Goal: Task Accomplishment & Management: Use online tool/utility

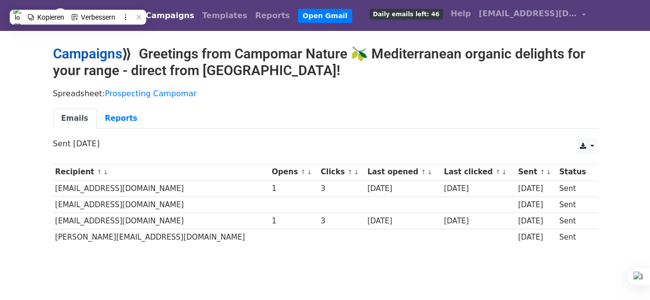
click at [104, 53] on link "Campaigns" at bounding box center [87, 54] width 69 height 16
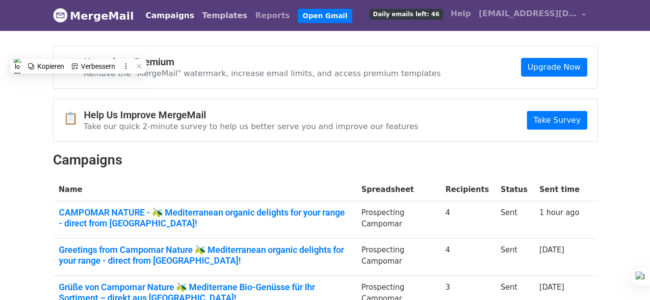
click at [204, 17] on link "Templates" at bounding box center [224, 16] width 53 height 20
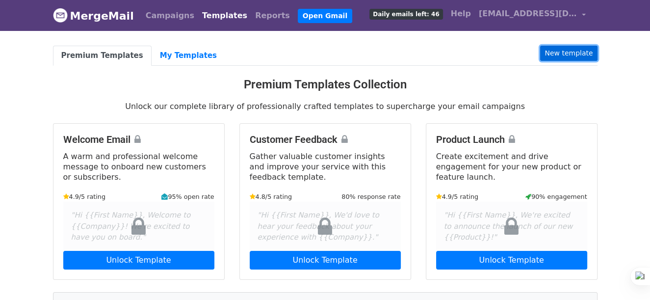
click at [568, 49] on link "New template" at bounding box center [568, 53] width 57 height 15
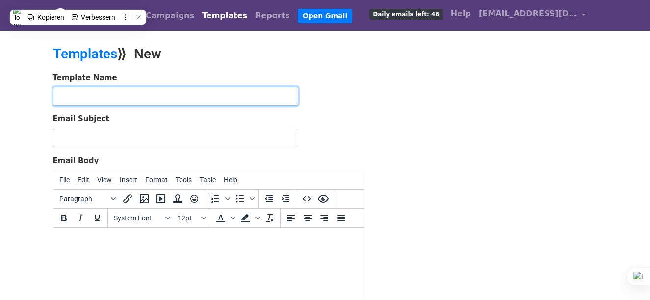
click at [170, 101] on input "text" at bounding box center [175, 96] width 245 height 19
paste input "AP Clientes CMN - Esp"
type input "AP Clientes CMN - Esp"
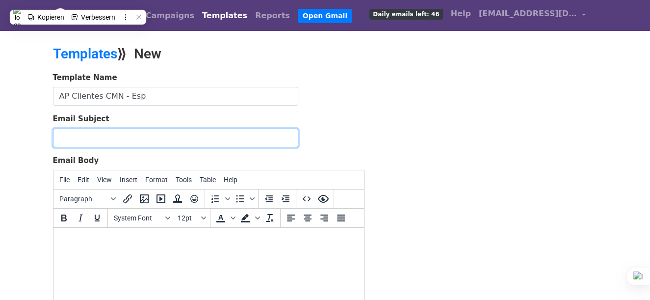
click at [141, 134] on input "Email Subject" at bounding box center [175, 138] width 245 height 19
paste input "Saludos de Campomar Nature 🫒 Delicias ecológicas mediterráneas para tu surtido …"
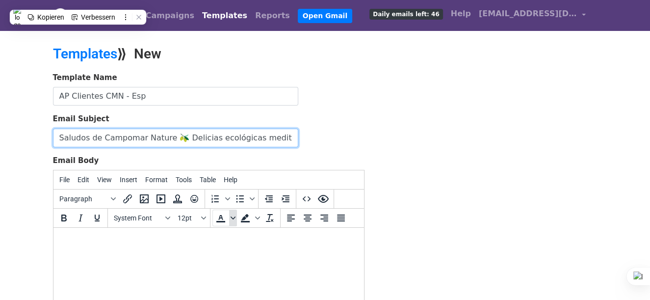
scroll to position [0, 142]
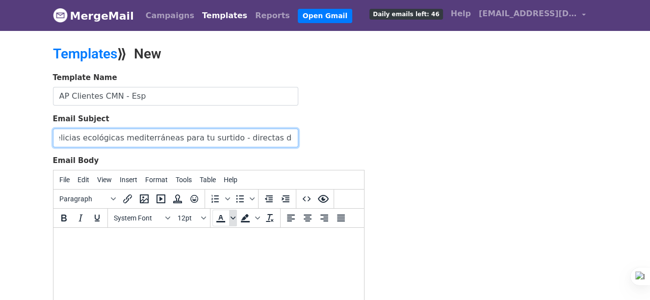
type input "Saludos de Campomar Nature 🫒 Delicias ecológicas mediterráneas para tu surtido …"
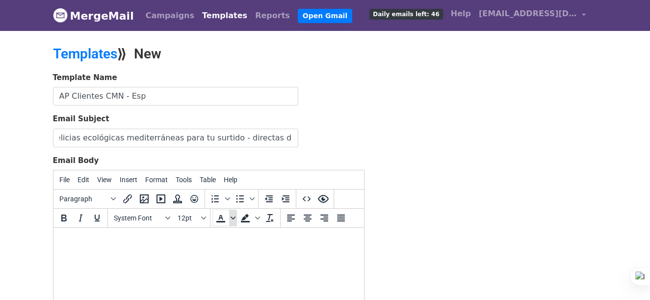
scroll to position [0, 0]
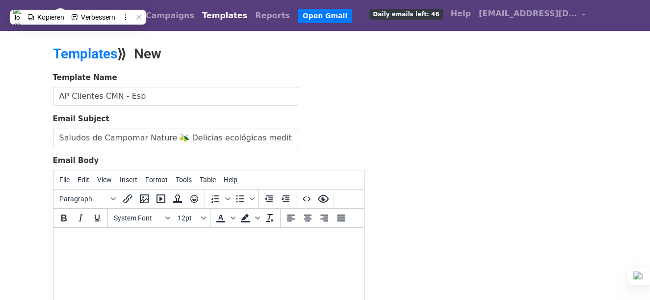
paste body
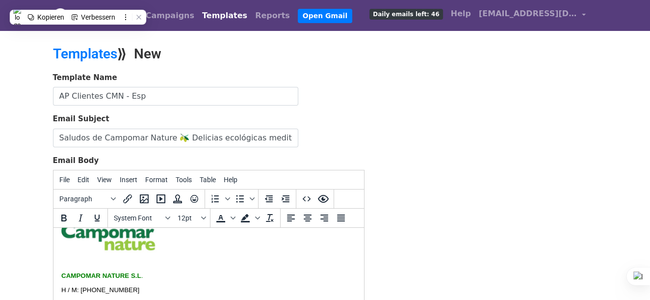
scroll to position [73, 0]
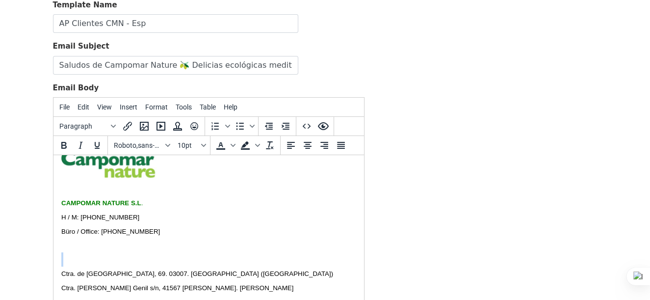
drag, startPoint x: 232, startPoint y: 248, endPoint x: 228, endPoint y: 243, distance: 6.3
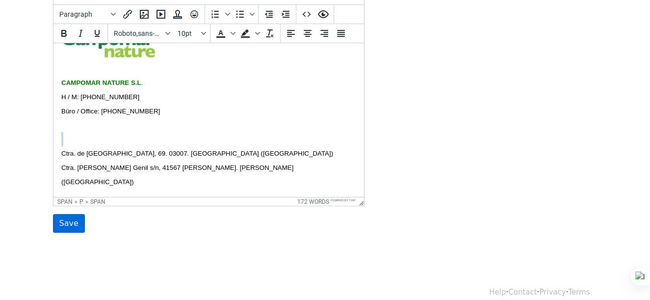
scroll to position [187, 0]
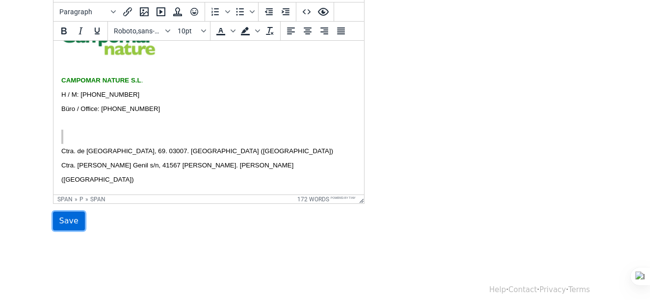
drag, startPoint x: 63, startPoint y: 223, endPoint x: 63, endPoint y: 217, distance: 6.4
click at [63, 222] on input "Save" at bounding box center [69, 220] width 32 height 19
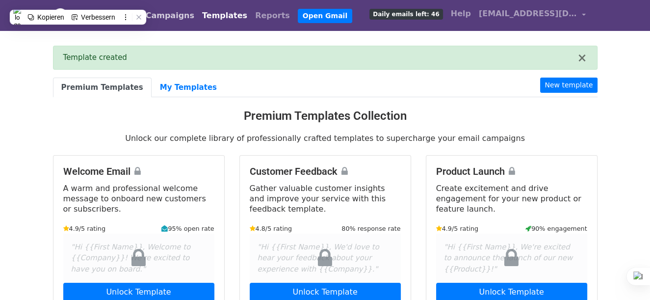
click at [169, 20] on link "Campaigns" at bounding box center [170, 16] width 56 height 20
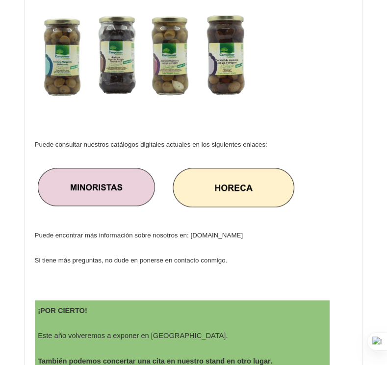
scroll to position [392, 0]
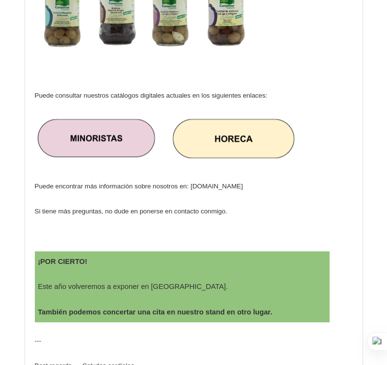
click at [128, 151] on img at bounding box center [97, 138] width 125 height 50
